Goal: Transaction & Acquisition: Book appointment/travel/reservation

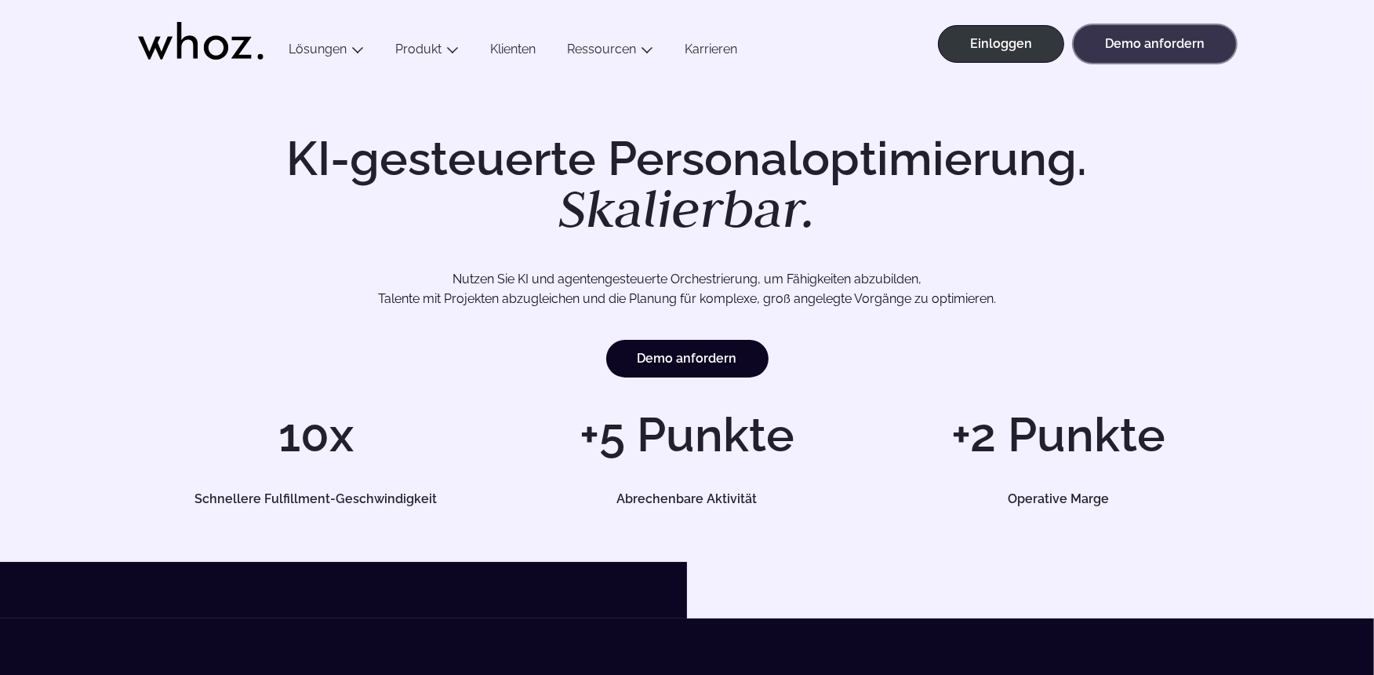
click at [1141, 47] on link "Demo anfordern" at bounding box center [1155, 44] width 162 height 38
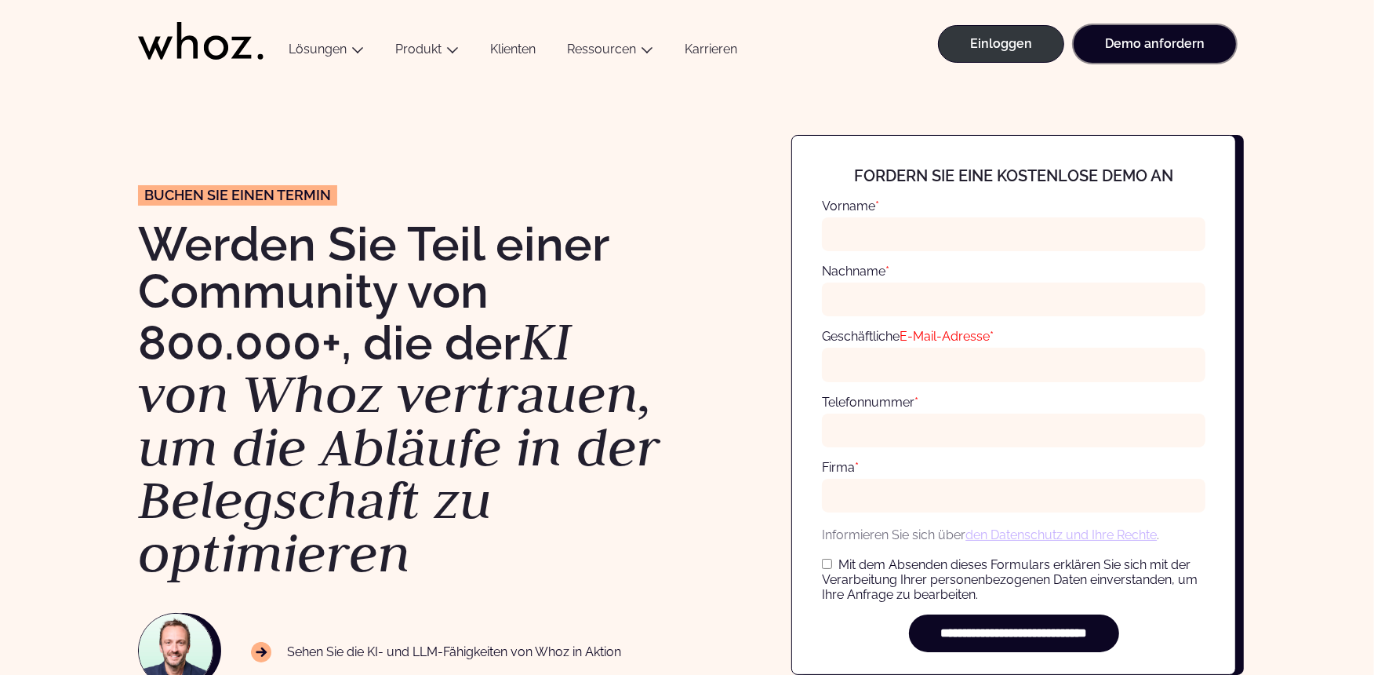
click at [1141, 47] on link "Demo anfordern" at bounding box center [1155, 44] width 162 height 38
drag, startPoint x: 1369, startPoint y: 157, endPoint x: 1345, endPoint y: 2, distance: 157.2
